Goal: Information Seeking & Learning: Learn about a topic

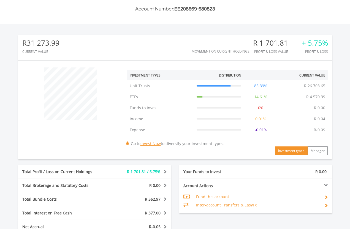
scroll to position [53, 105]
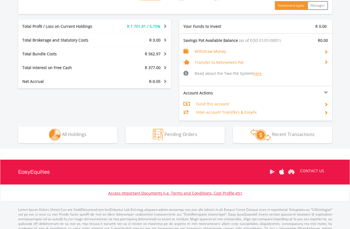
click at [71, 136] on button "Holdings All Holdings" at bounding box center [67, 135] width 99 height 17
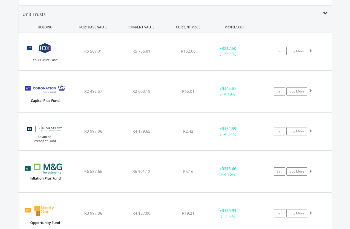
scroll to position [512, 0]
click at [150, 54] on span "R5 786.81" at bounding box center [142, 51] width 18 height 5
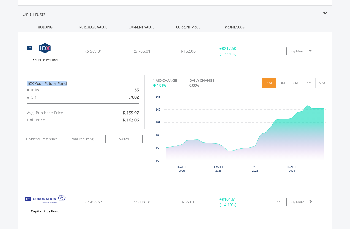
copy div "10X Your Future Fund"
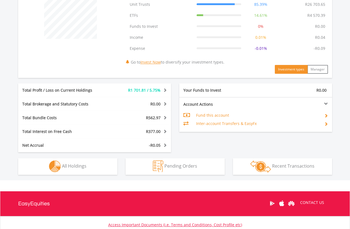
scroll to position [259, 0]
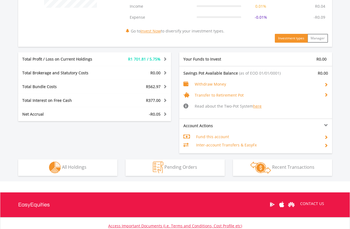
click at [77, 139] on div "Total Profit / Loss on Current Holdings R1 701.81 / 5.75% Last Valuation R31 27…" at bounding box center [175, 102] width 323 height 101
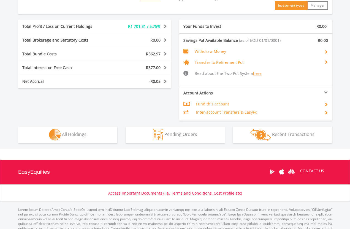
click at [69, 138] on span "All Holdings" at bounding box center [74, 134] width 25 height 6
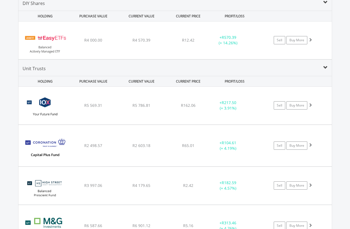
scroll to position [458, 0]
click at [102, 148] on span "R2 498.57" at bounding box center [93, 145] width 18 height 5
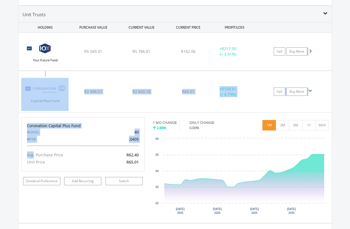
scroll to position [510, 0]
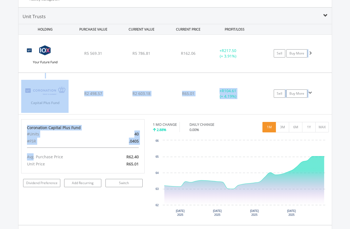
click at [84, 168] on div "Unit Price" at bounding box center [63, 164] width 80 height 7
click at [85, 156] on div "Coronation Capital Plus Fund #Units 40 #FSR .0405 Avg. Purchase Price R62.40 Un…" at bounding box center [83, 146] width 124 height 54
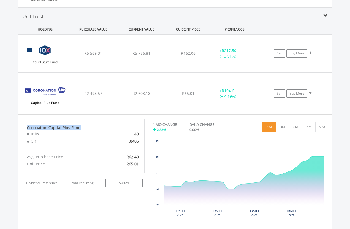
copy div "Coronation Capital Plus Fund"
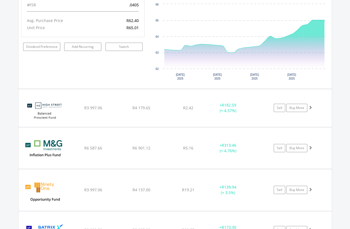
scroll to position [646, 0]
click at [131, 111] on div "﻿ High Street Balanced Prescient Fund R3 997.06 R4 179.65 R2.42 + R182.59 (+ 4.…" at bounding box center [175, 108] width 314 height 38
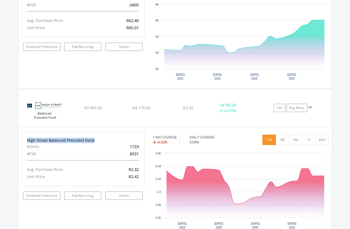
copy div "High Street Balanced Prescient Fund"
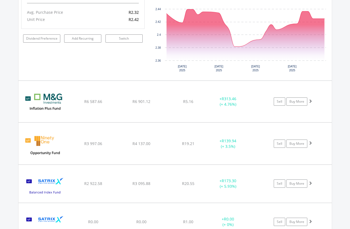
scroll to position [804, 0]
click at [141, 104] on span "R6 901.12" at bounding box center [142, 101] width 18 height 5
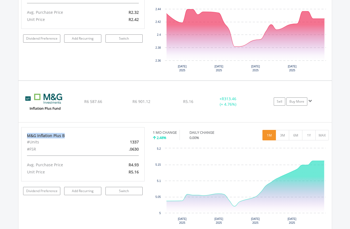
copy div "M&G Inflation Plus B"
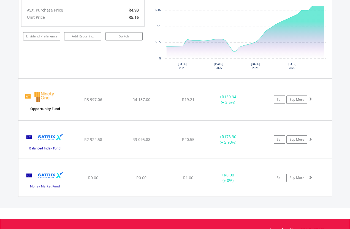
scroll to position [959, 0]
click at [95, 114] on div "﻿ NinetyOne Opportunity Fund R3 997.06 R4 137.00 R19.21 + R139.94 (+ 3.5%) Sell…" at bounding box center [175, 99] width 314 height 41
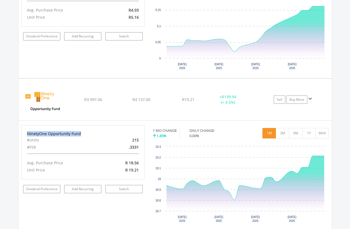
copy div "NinetyOne Opportunity Fund"
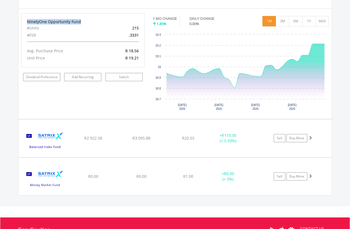
scroll to position [1071, 0]
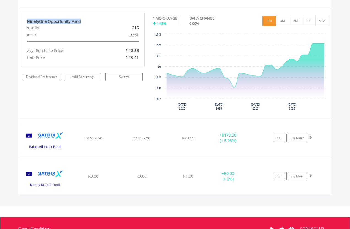
click at [75, 141] on div "R2 922.58" at bounding box center [93, 138] width 47 height 6
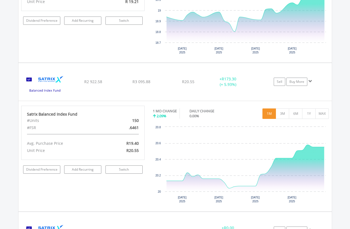
scroll to position [1133, 0]
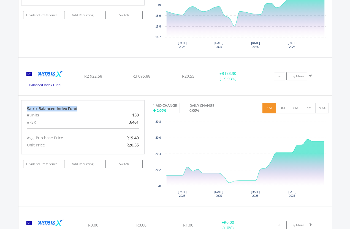
copy div "Satrix Balanced Index Fund"
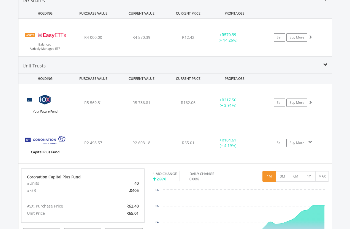
scroll to position [449, 0]
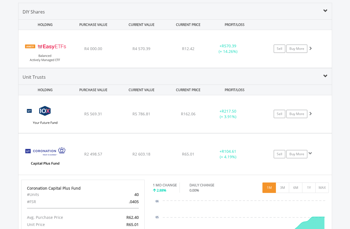
click at [48, 53] on img at bounding box center [44, 51] width 47 height 29
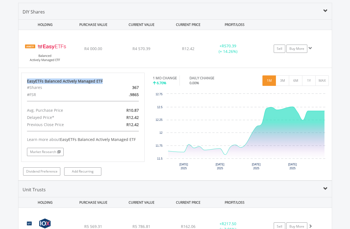
scroll to position [450, 0]
click at [76, 142] on span "EasyETFs Balanced Actively Managed ETF" at bounding box center [98, 139] width 76 height 5
click at [89, 142] on span "EasyETFs Balanced Actively Managed ETF" at bounding box center [98, 139] width 76 height 5
click at [43, 156] on link "Market Research" at bounding box center [45, 152] width 37 height 8
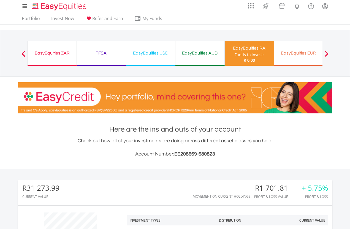
scroll to position [0, 0]
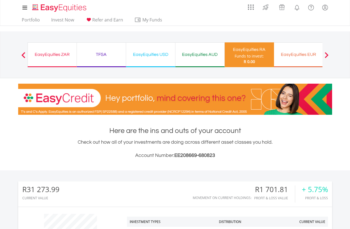
click at [64, 19] on link "Invest Now" at bounding box center [62, 21] width 27 height 9
